Goal: Register for event/course

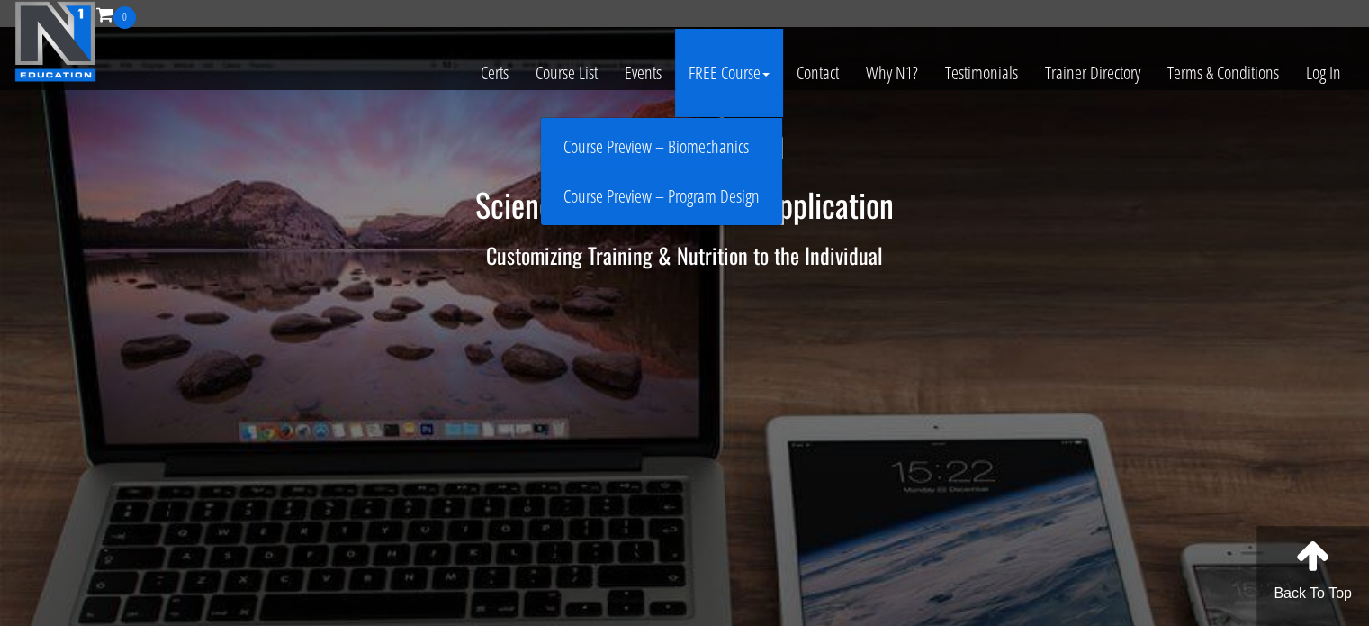
click at [693, 140] on link "Course Preview – Biomechanics" at bounding box center [661, 147] width 232 height 32
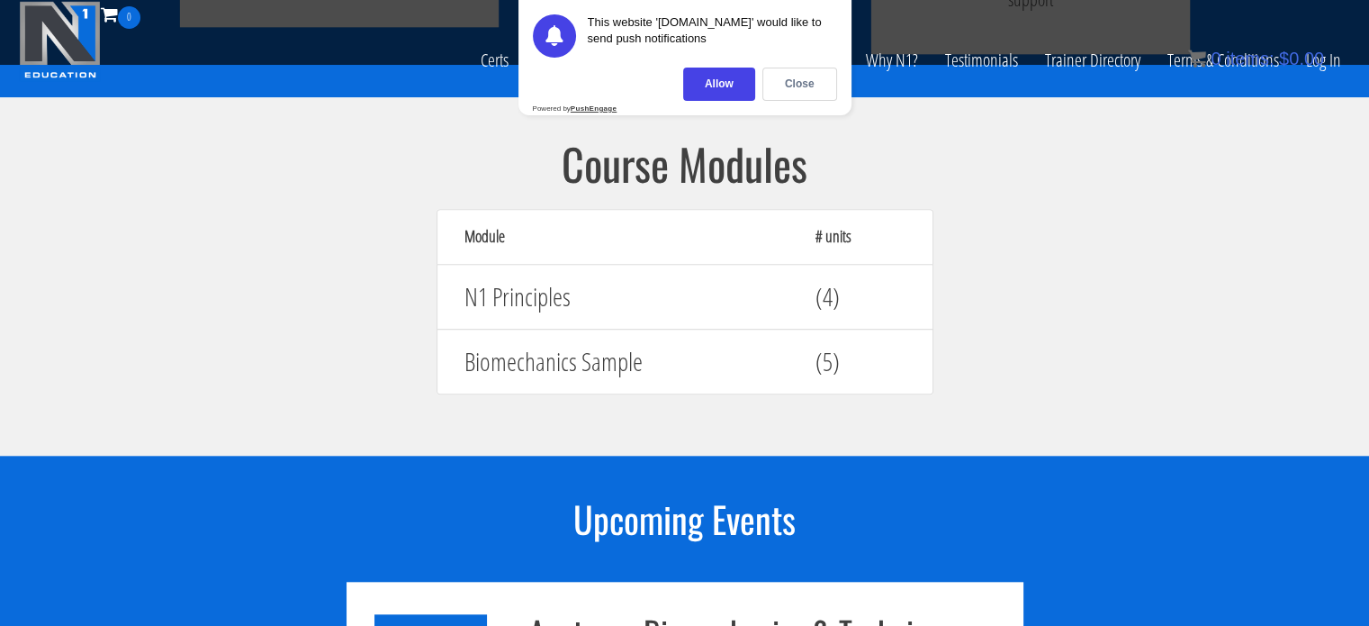
scroll to position [1627, 0]
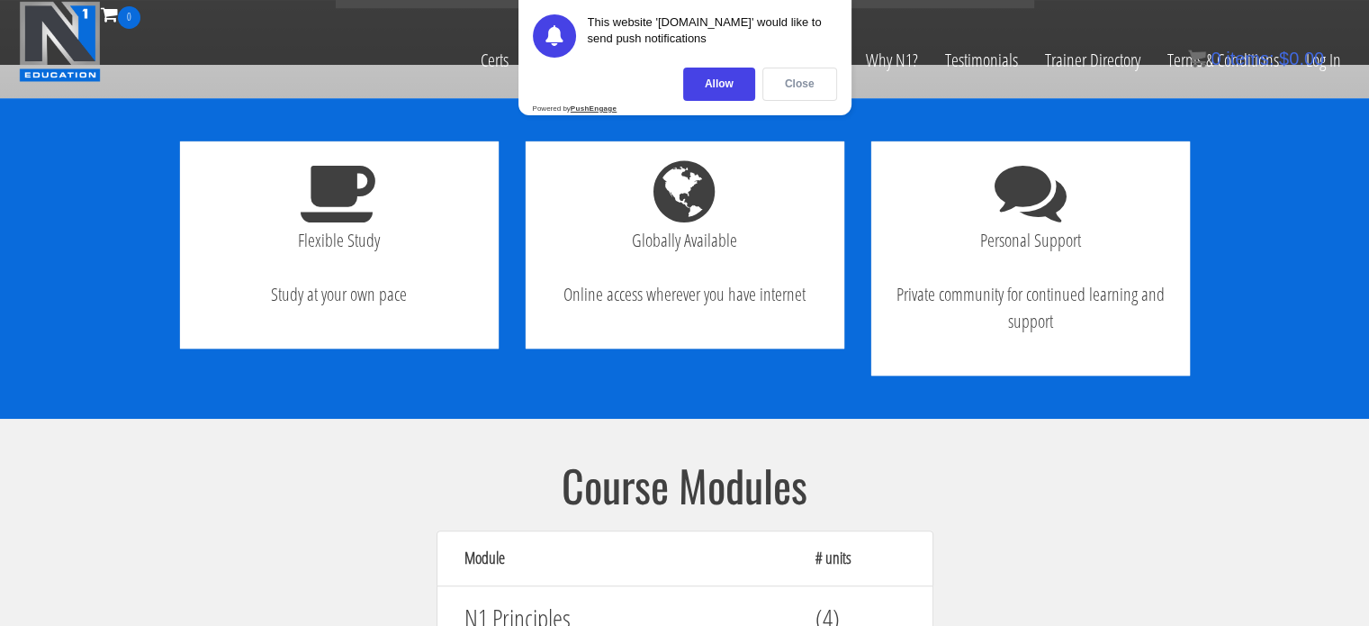
click at [788, 90] on div "Close" at bounding box center [799, 84] width 75 height 33
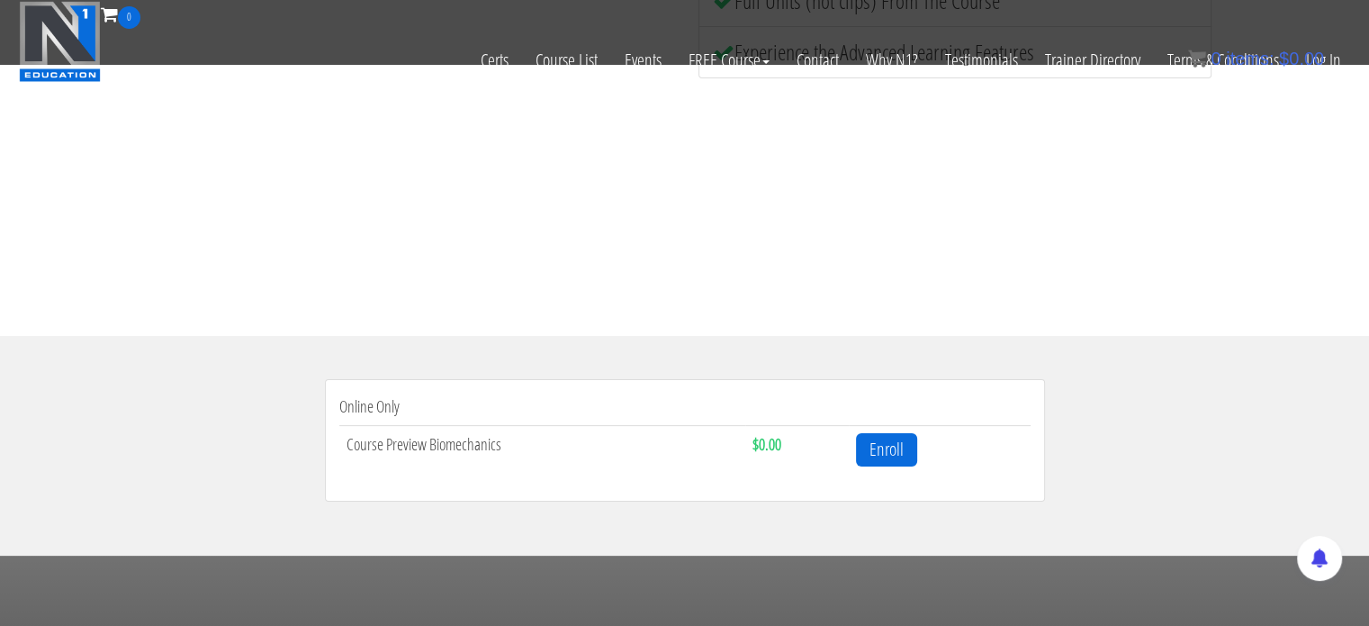
scroll to position [353, 0]
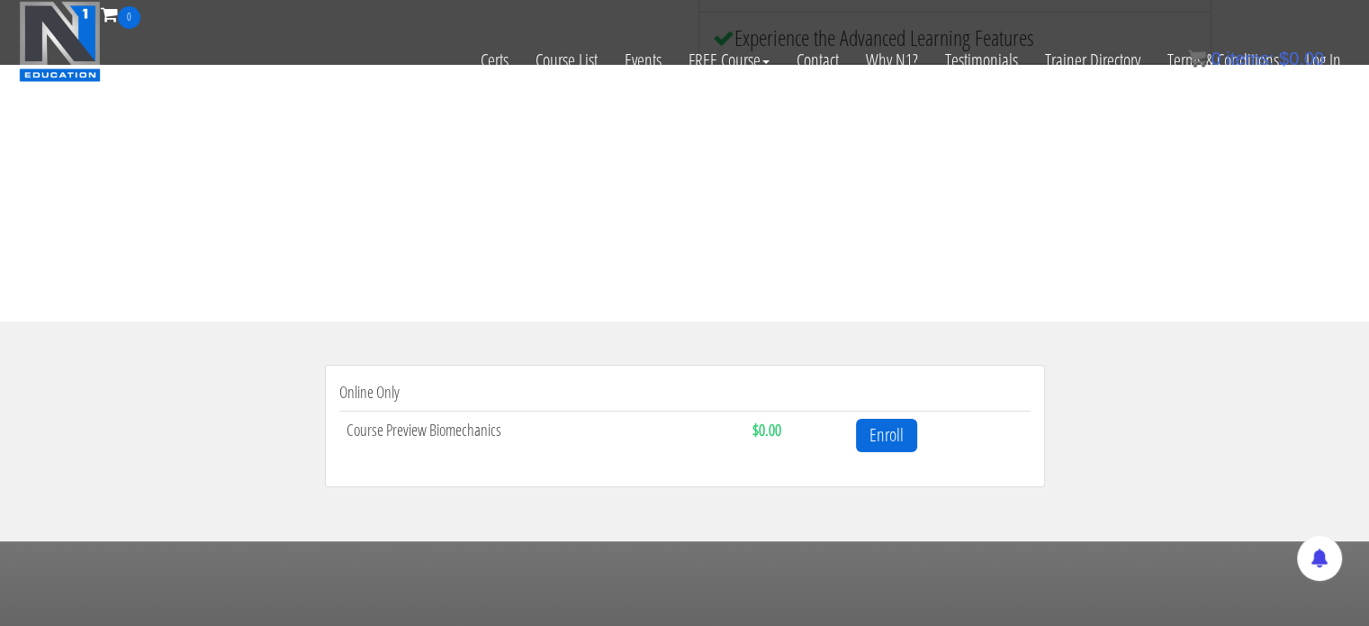
click at [868, 407] on li "Online Only Course Preview Biomechanics $0.00 Enroll" at bounding box center [685, 426] width 720 height 122
click at [874, 431] on link "Enroll" at bounding box center [886, 435] width 61 height 33
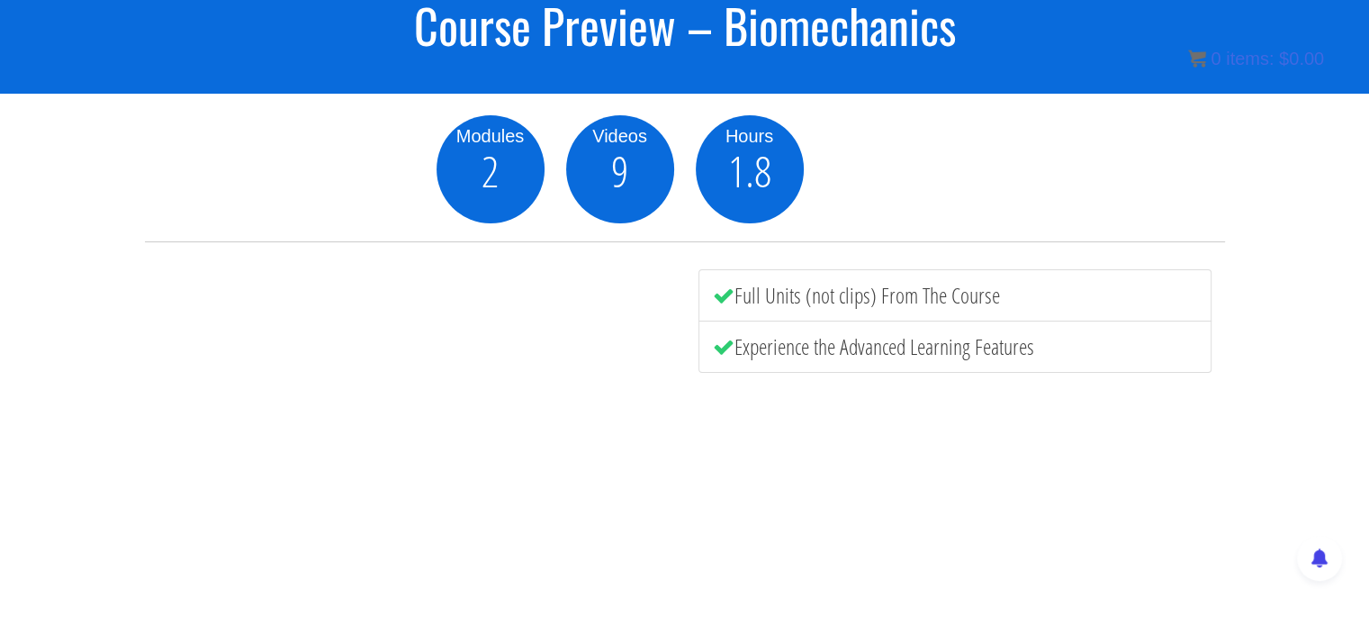
scroll to position [164, 0]
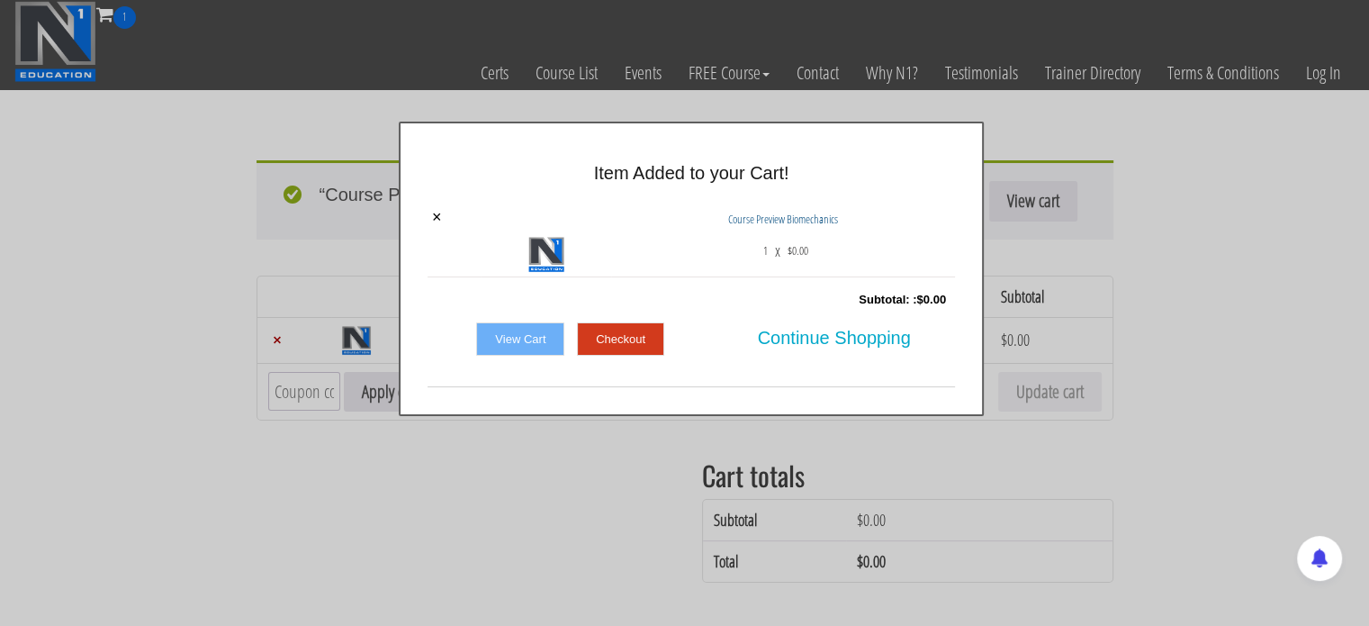
click at [632, 323] on link "Checkout" at bounding box center [620, 339] width 87 height 34
click at [609, 330] on link "Checkout" at bounding box center [620, 339] width 87 height 34
click at [756, 54] on div at bounding box center [684, 313] width 1369 height 626
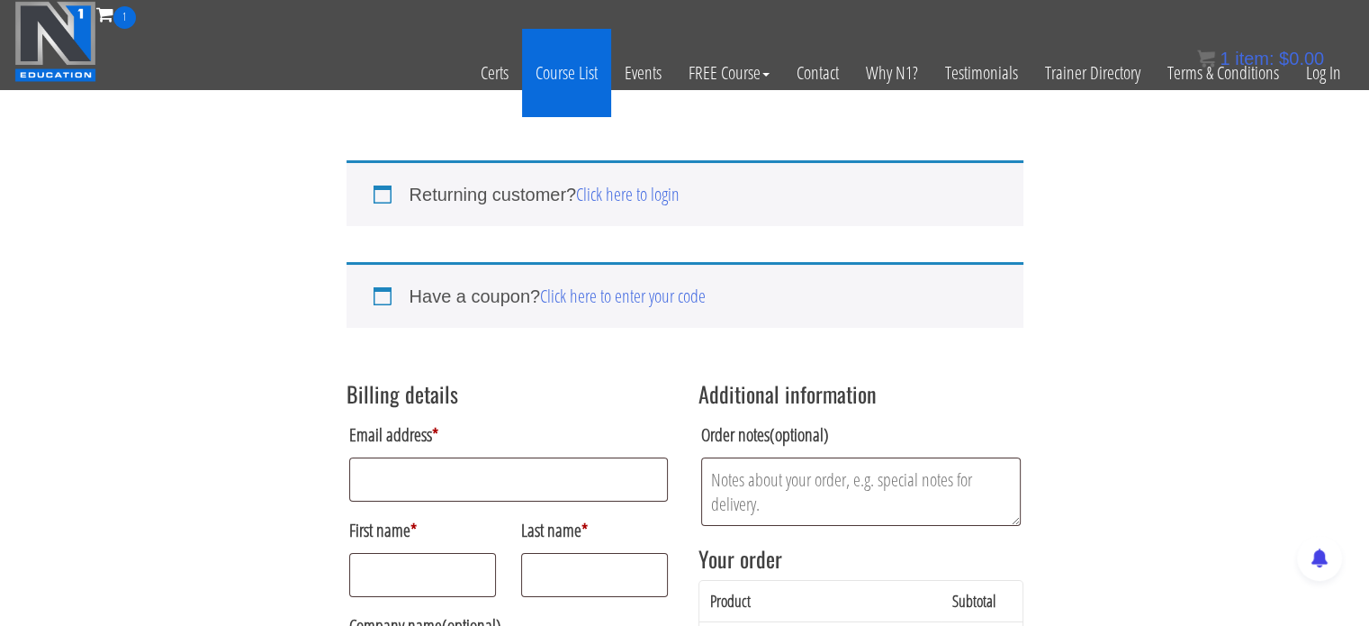
click at [563, 71] on link "Course List" at bounding box center [566, 73] width 89 height 88
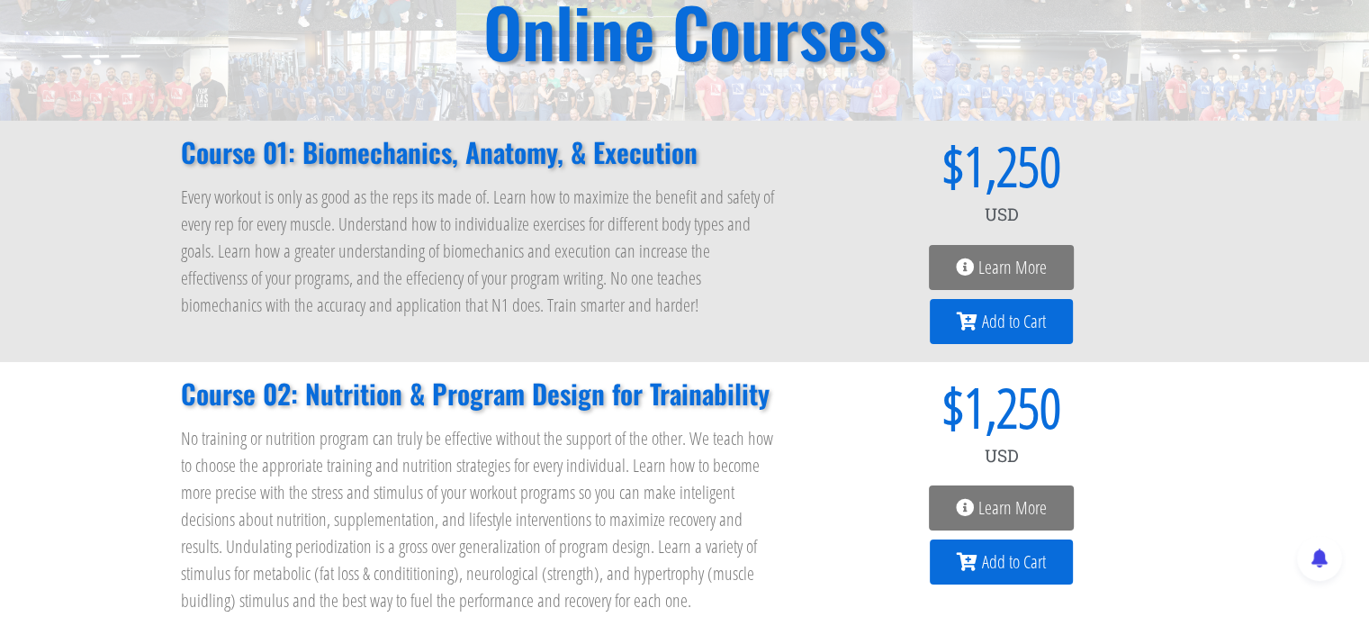
scroll to position [184, 0]
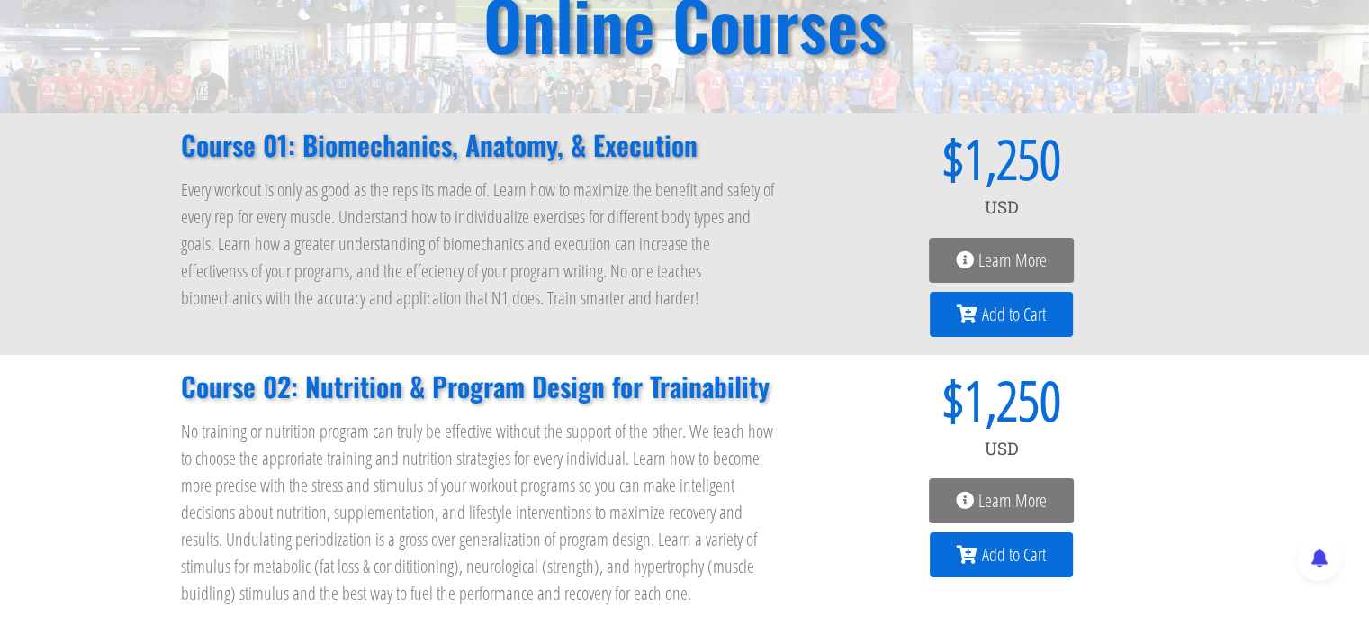
click at [983, 257] on span "Learn More" at bounding box center [1012, 260] width 68 height 18
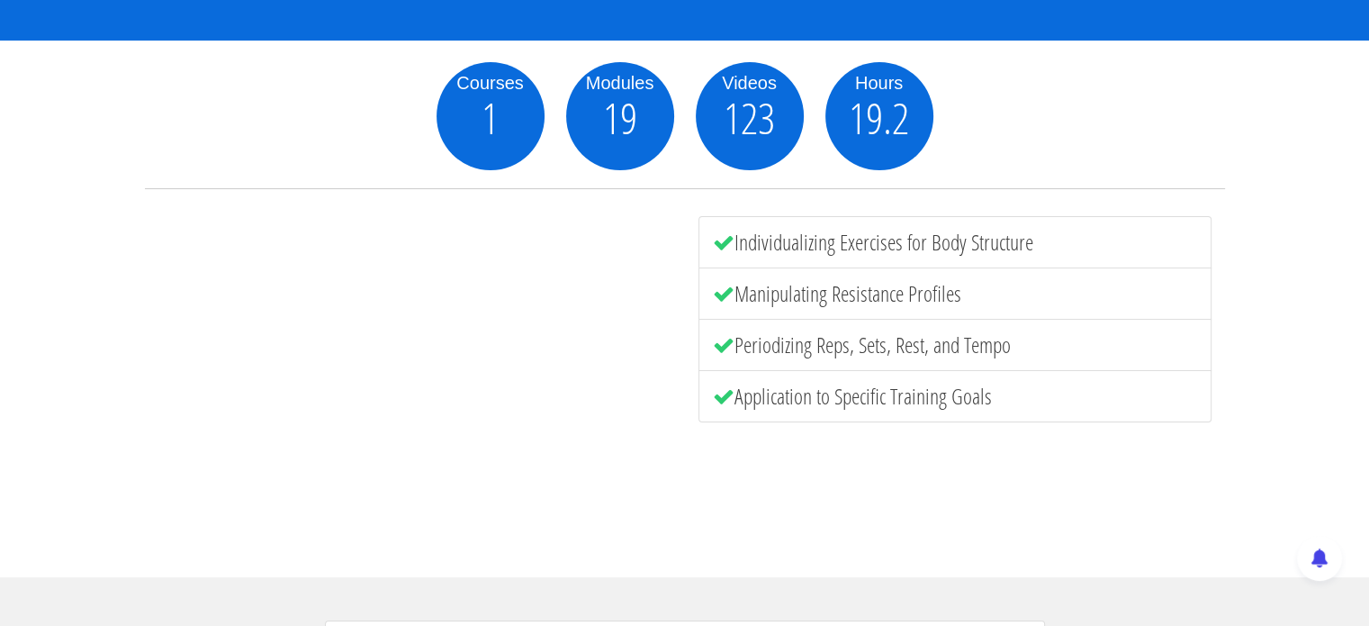
scroll to position [215, 0]
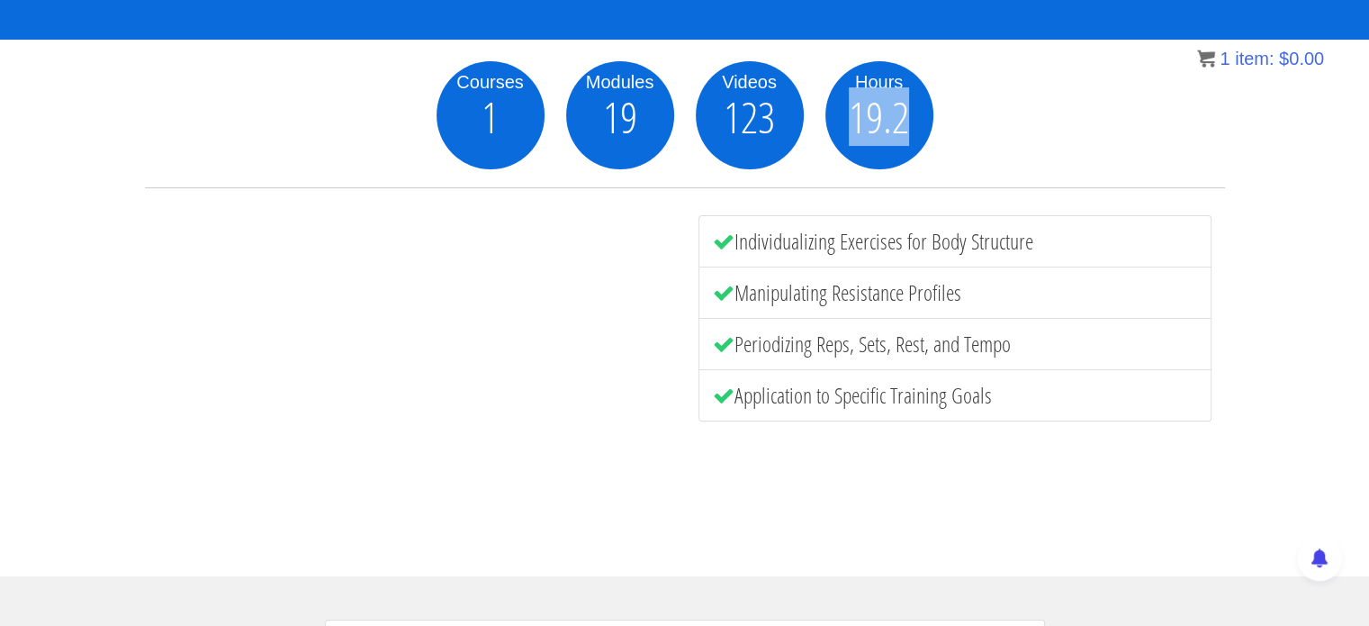
drag, startPoint x: 849, startPoint y: 115, endPoint x: 917, endPoint y: 114, distance: 68.4
click at [917, 114] on div "19.2" at bounding box center [879, 117] width 108 height 45
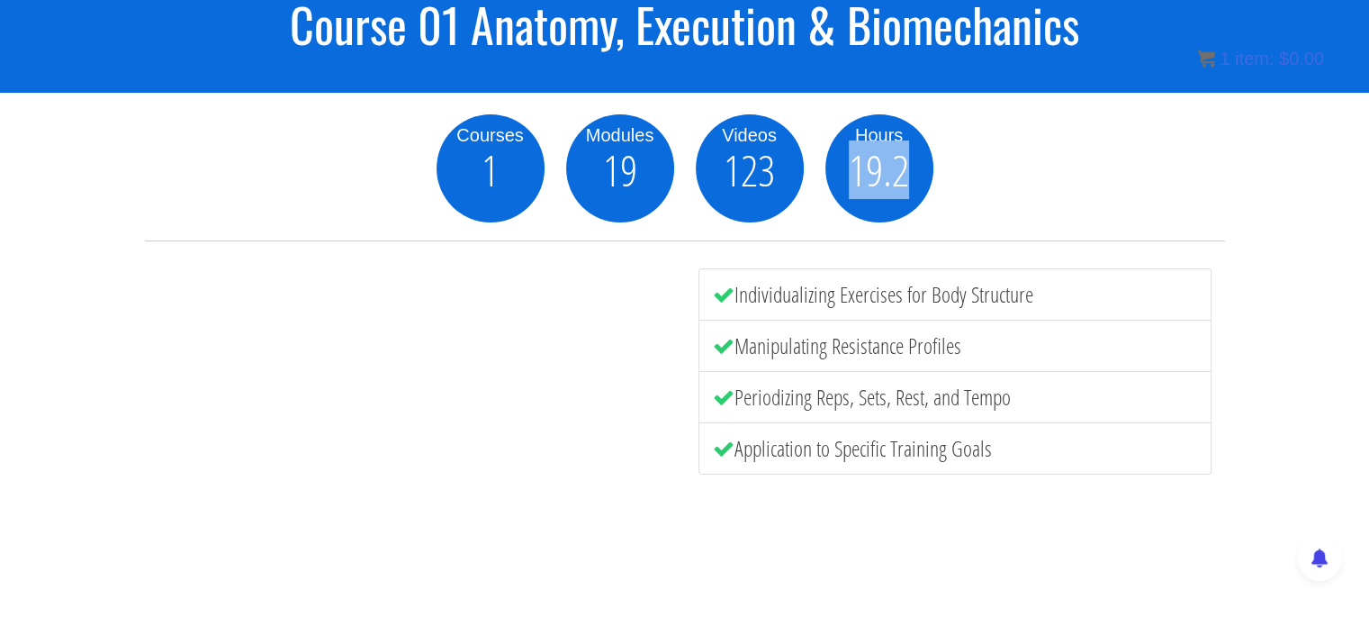
scroll to position [158, 0]
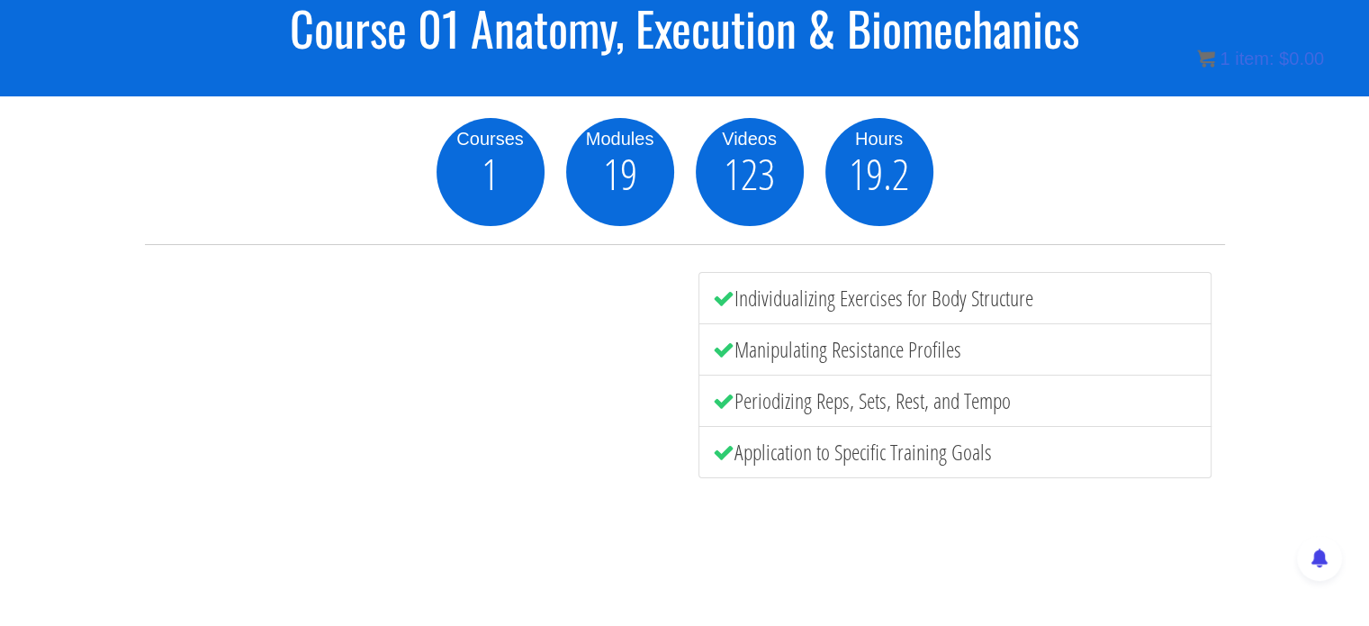
click at [778, 219] on div "Videos 123" at bounding box center [750, 172] width 130 height 108
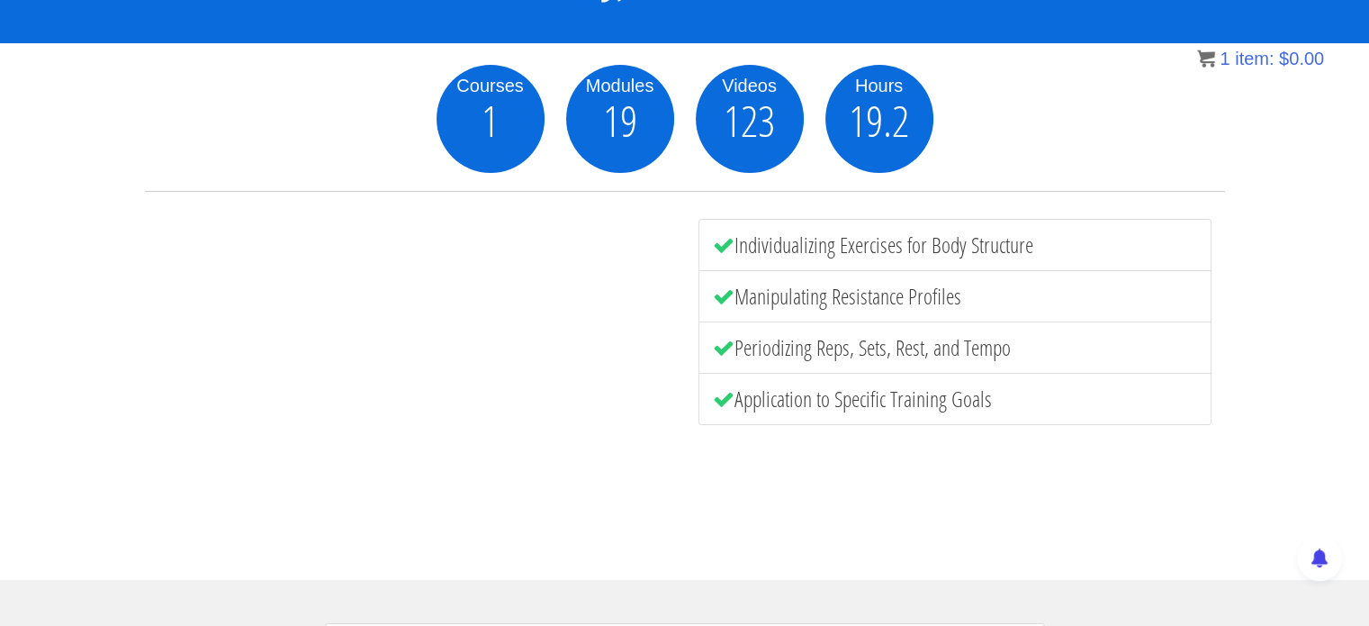
scroll to position [218, 0]
